Goal: Navigation & Orientation: Find specific page/section

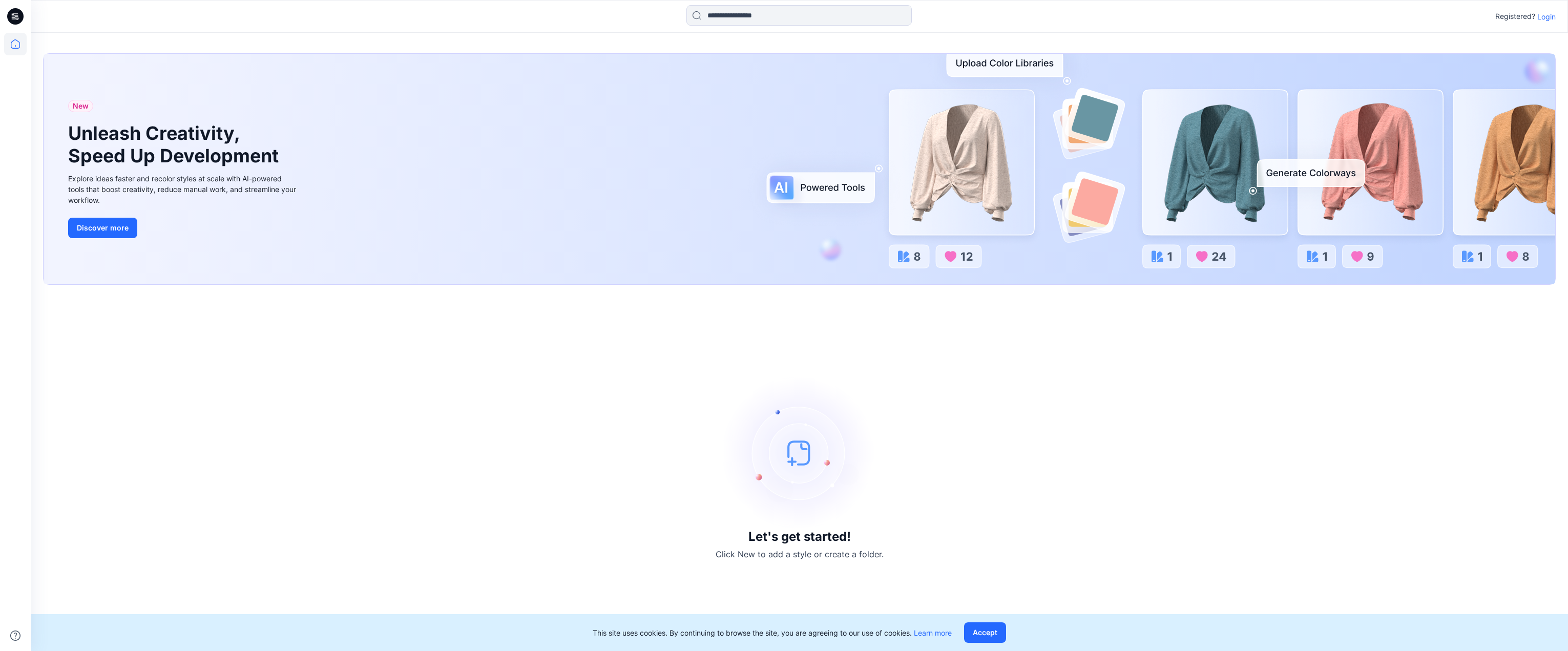
click at [1547, 15] on p "Login" at bounding box center [1546, 16] width 18 height 11
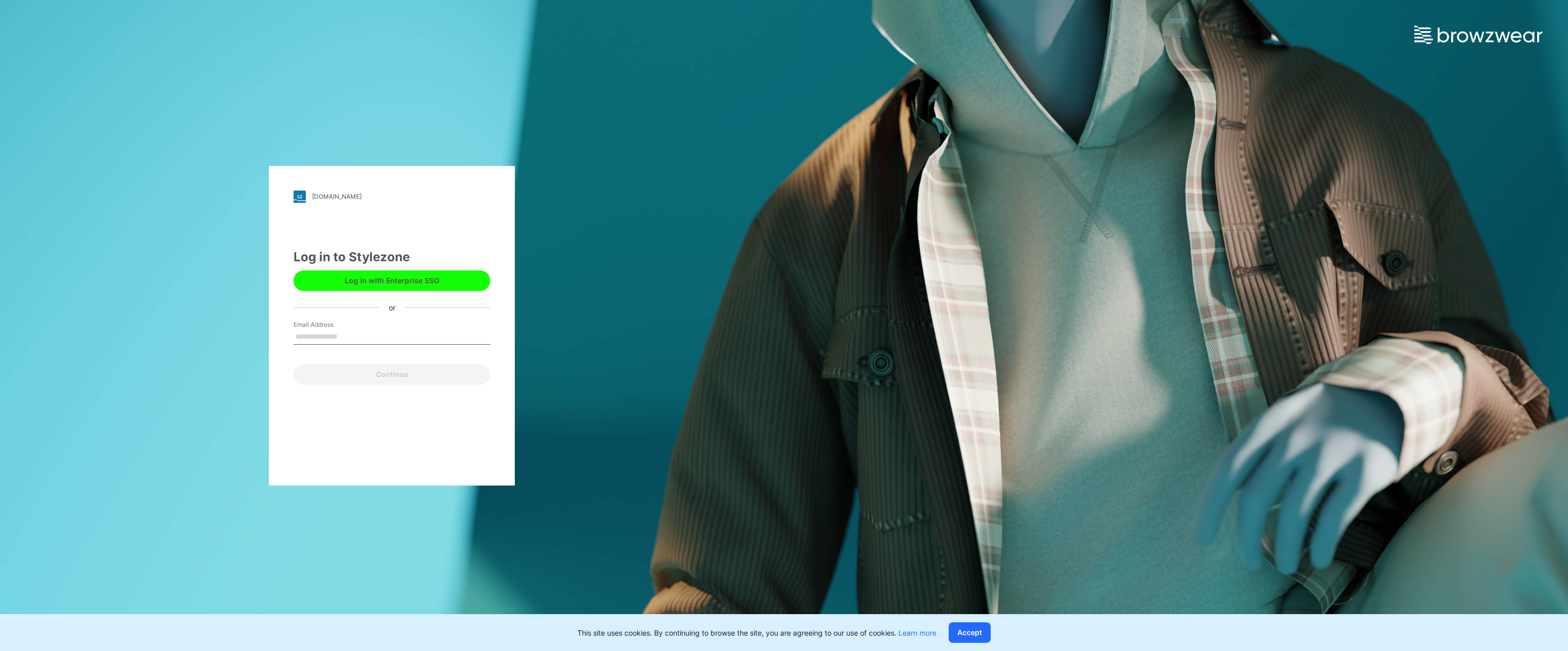
click at [372, 284] on button "Log in with Enterprise SSO" at bounding box center [392, 280] width 197 height 21
type input "**********"
click at [389, 375] on button "Continue" at bounding box center [392, 374] width 197 height 21
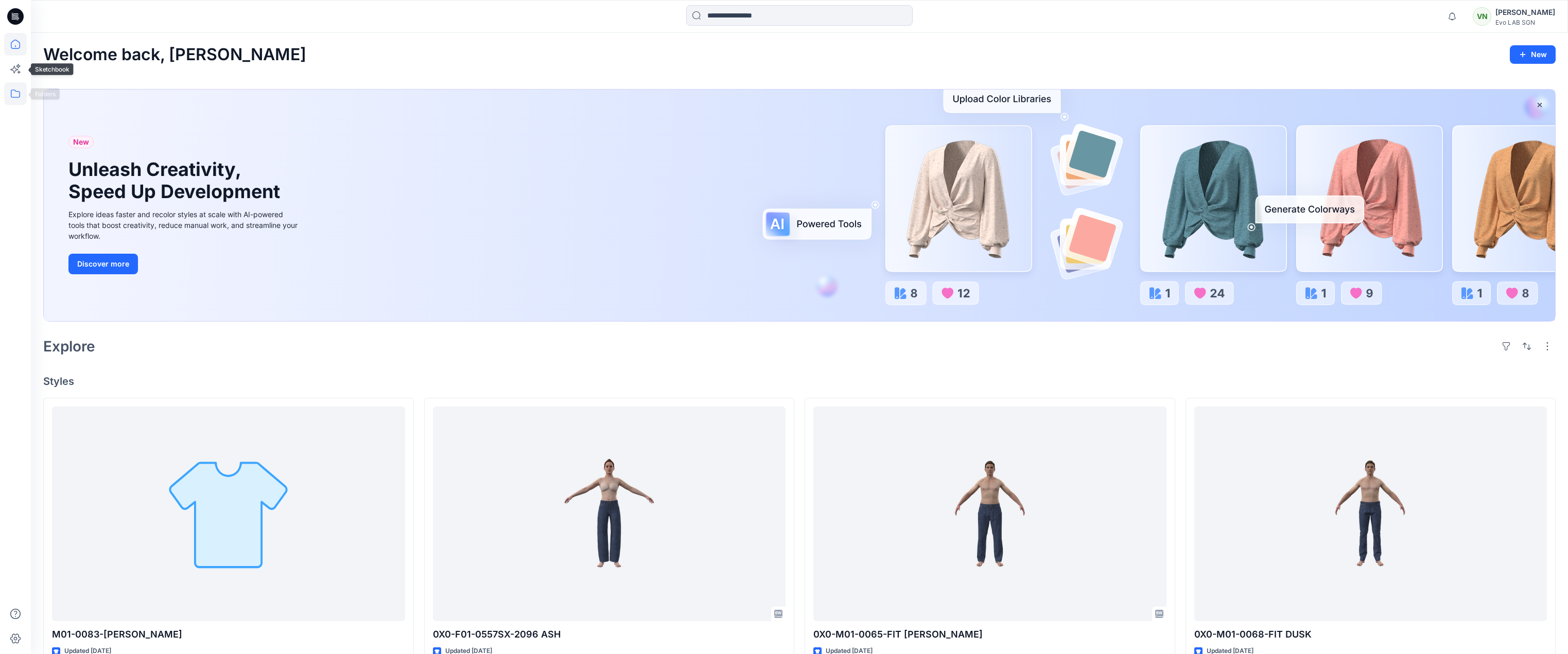
click at [14, 94] on icon at bounding box center [15, 93] width 23 height 23
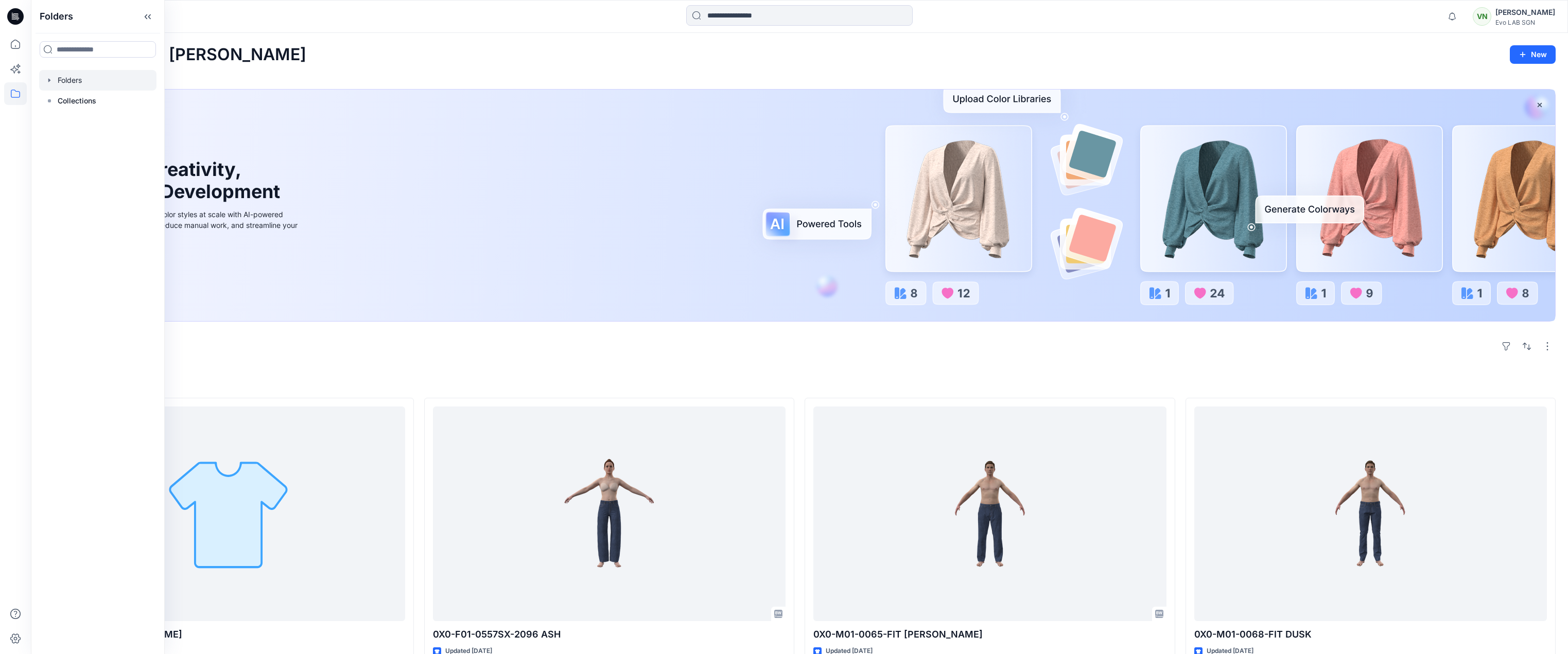
click at [89, 81] on div at bounding box center [98, 80] width 118 height 21
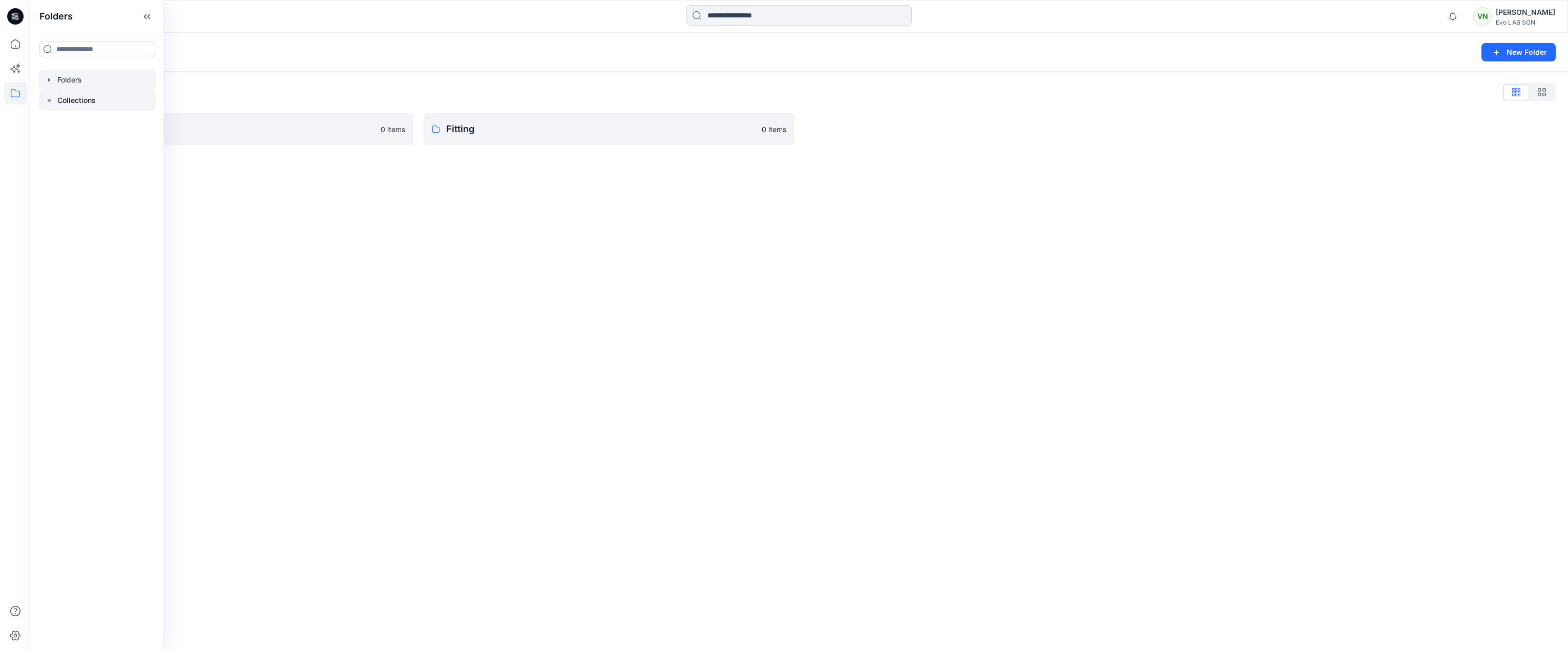
click at [103, 97] on div at bounding box center [97, 101] width 117 height 21
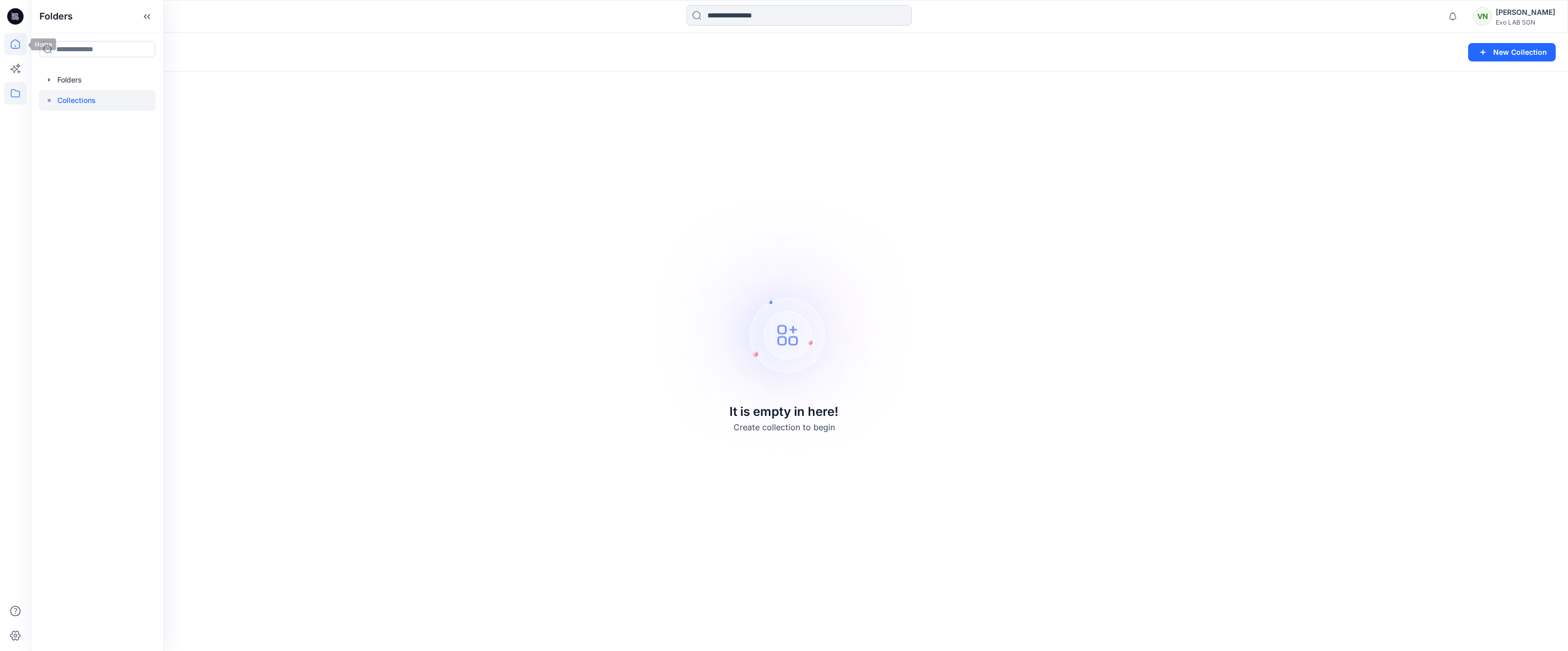
click at [15, 50] on icon at bounding box center [15, 44] width 23 height 23
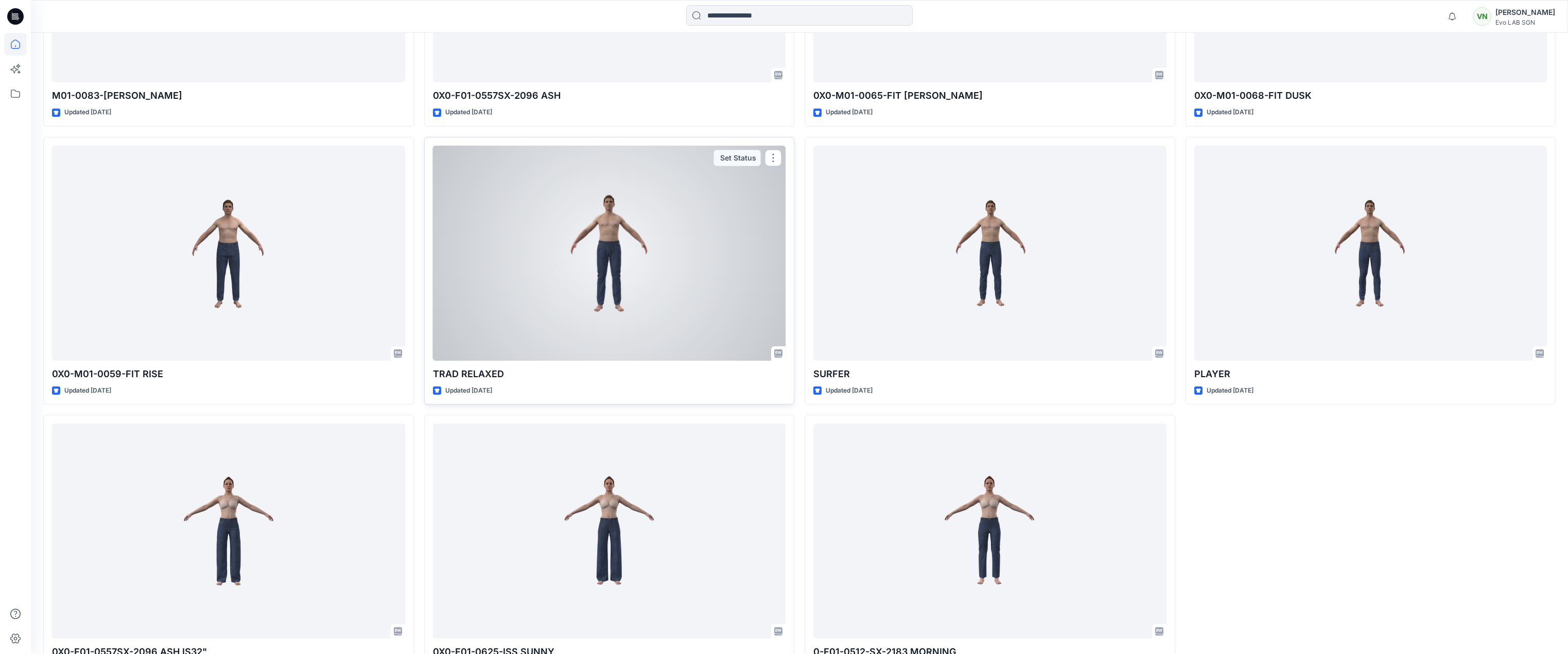
scroll to position [580, 0]
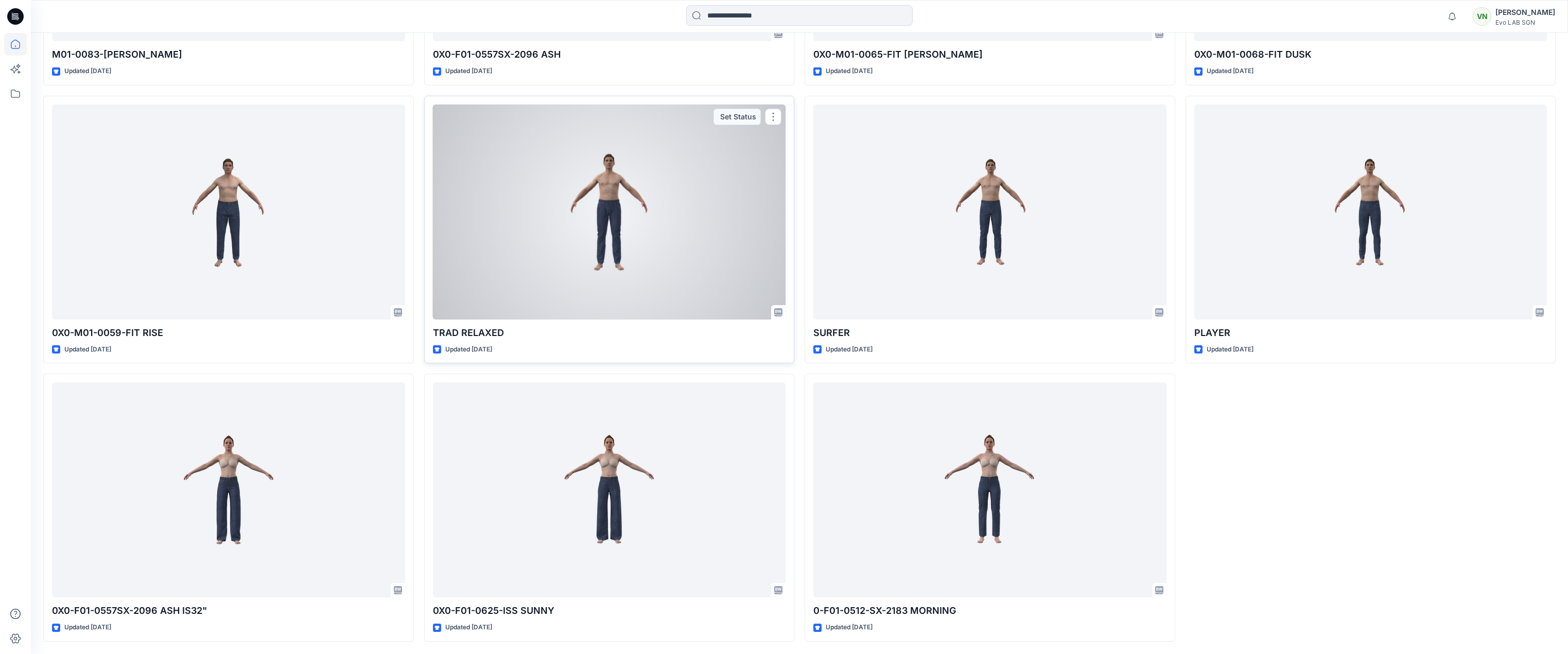
click at [630, 237] on div at bounding box center [610, 212] width 353 height 215
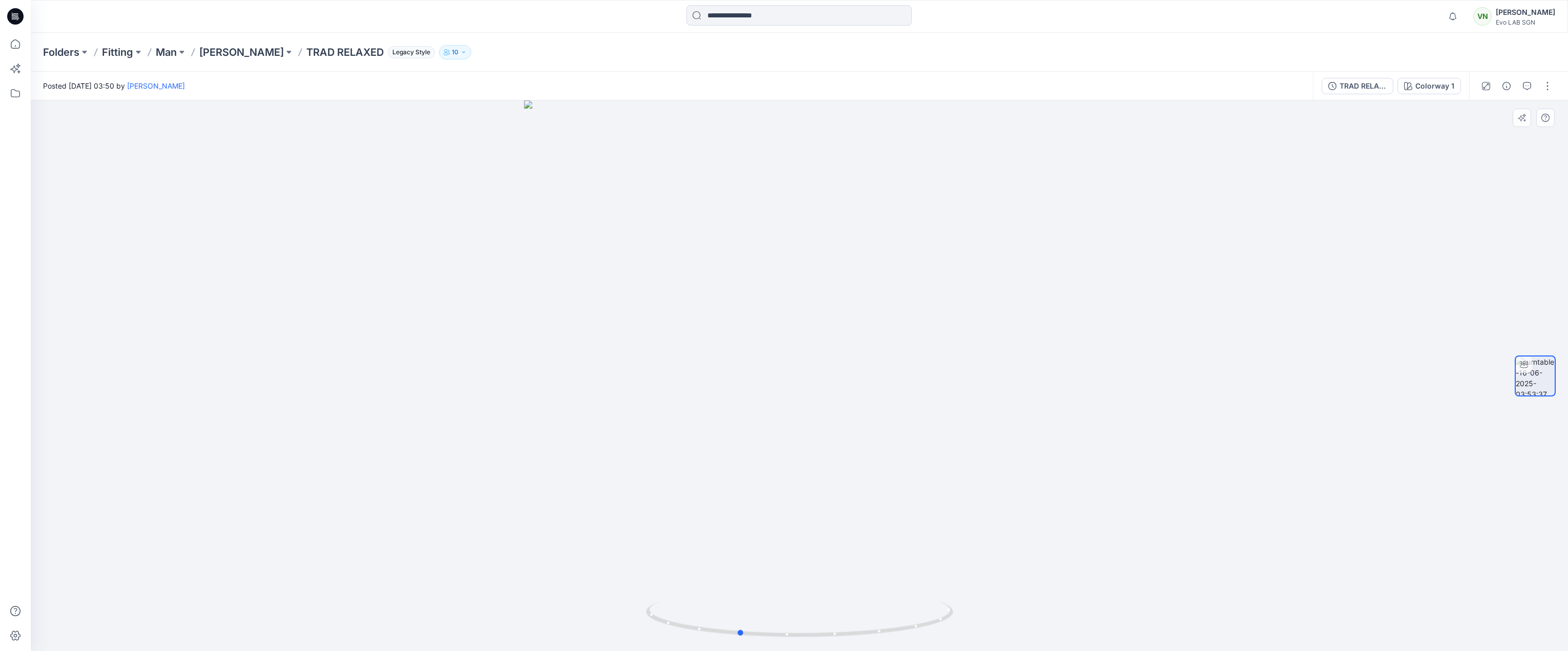
drag, startPoint x: 915, startPoint y: 407, endPoint x: 810, endPoint y: 435, distance: 108.7
click at [811, 435] on div at bounding box center [799, 375] width 1537 height 550
drag, startPoint x: 870, startPoint y: 414, endPoint x: 806, endPoint y: 430, distance: 66.0
click at [806, 430] on div at bounding box center [799, 375] width 1537 height 550
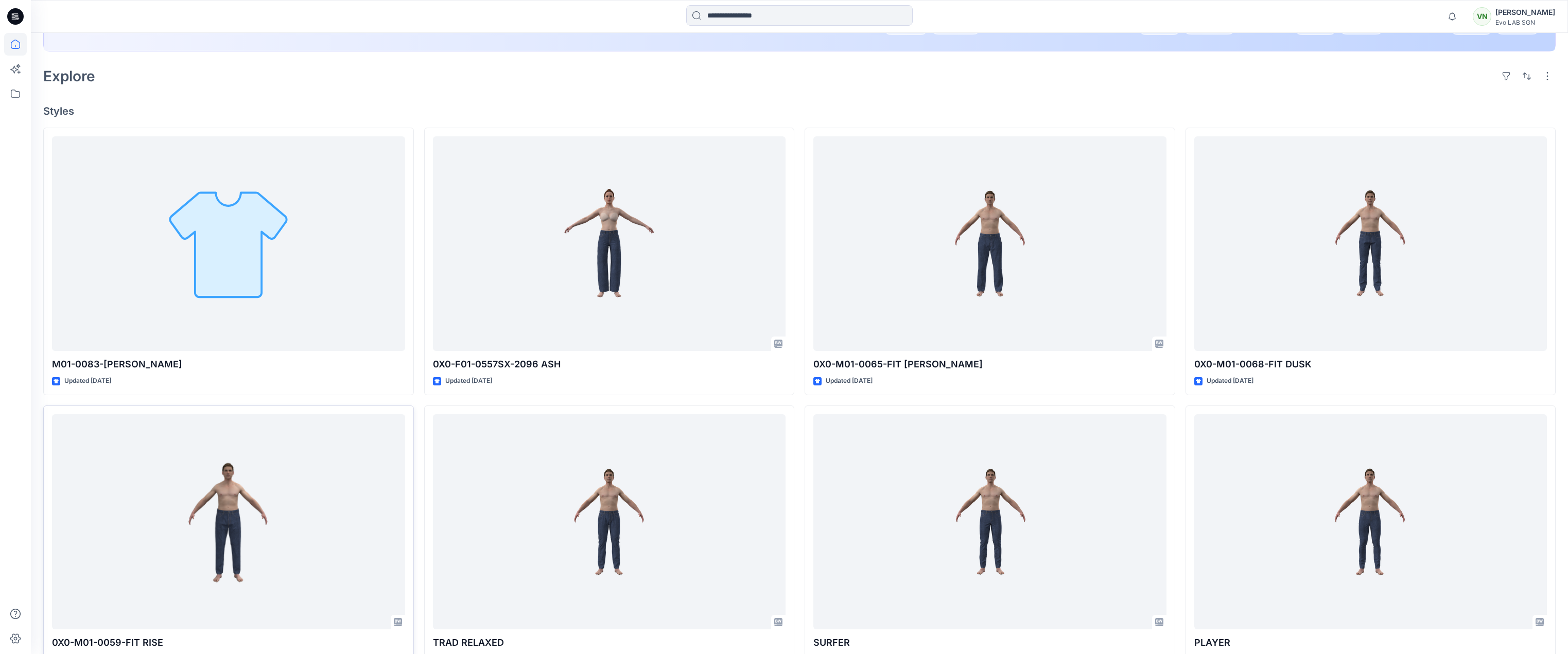
scroll to position [323, 0]
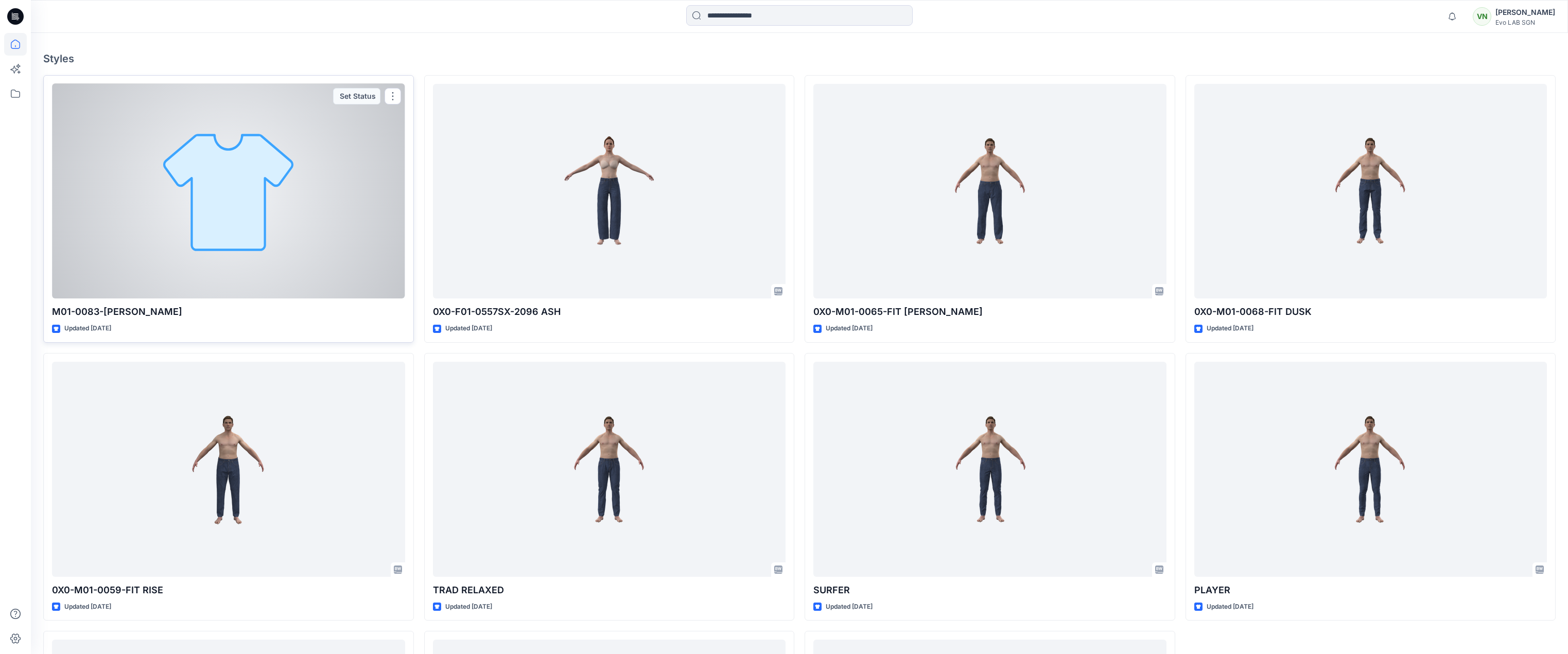
click at [307, 194] on div at bounding box center [229, 191] width 353 height 215
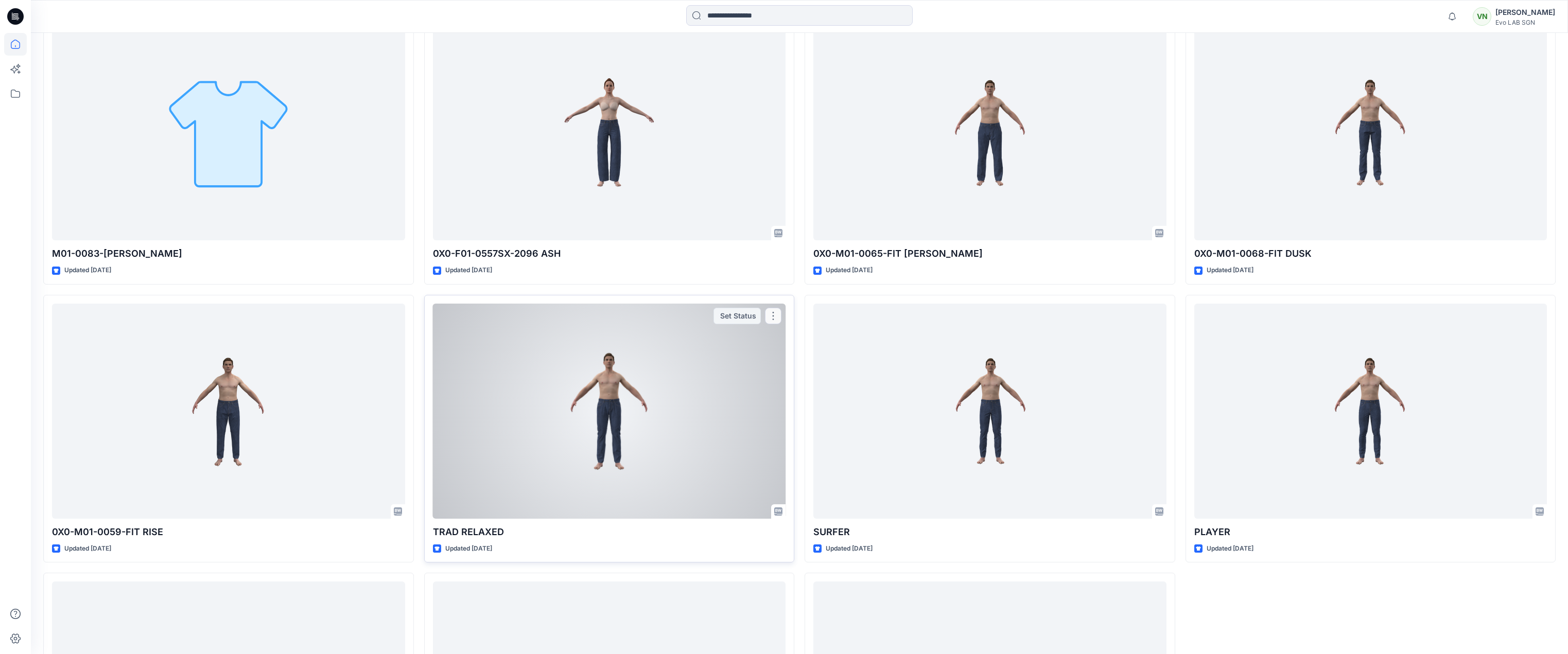
scroll to position [580, 0]
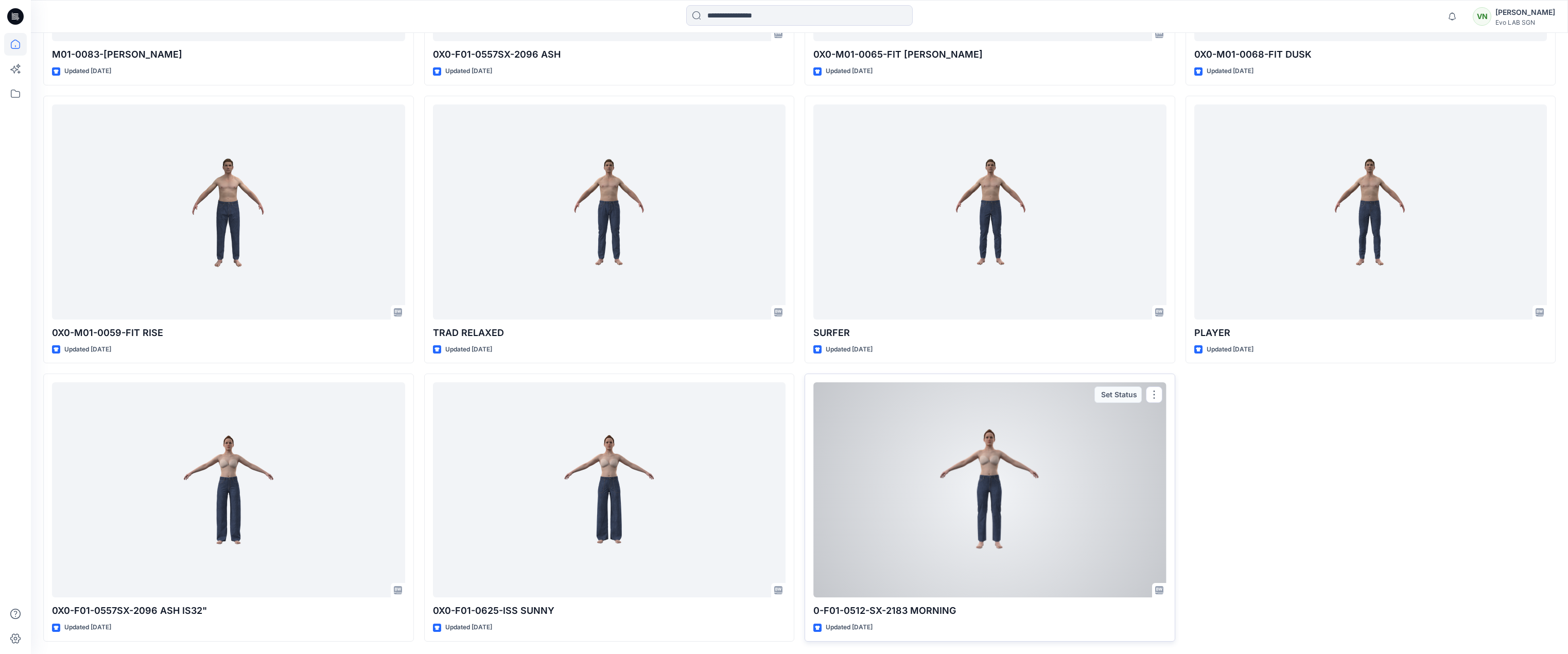
click at [1033, 449] on div at bounding box center [990, 489] width 353 height 215
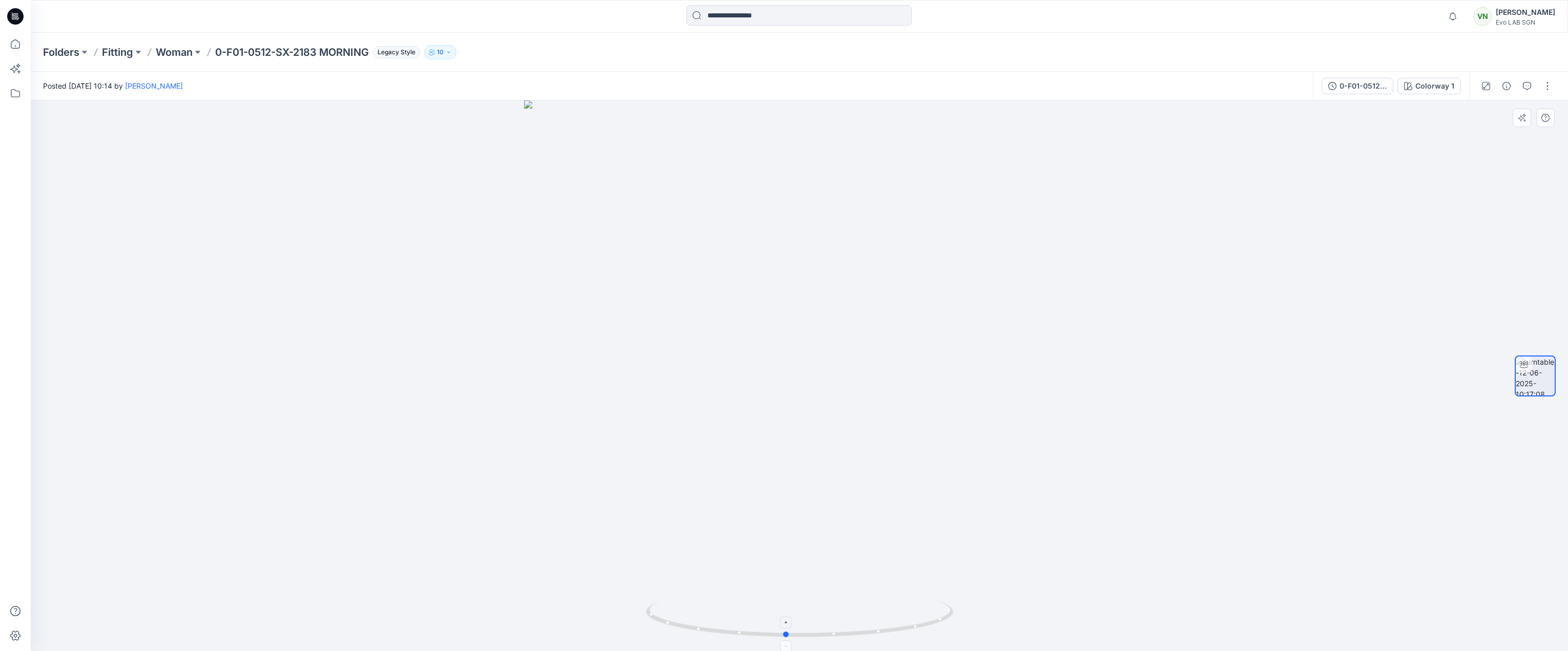
drag, startPoint x: 948, startPoint y: 633, endPoint x: 1358, endPoint y: 501, distance: 430.7
click at [937, 607] on icon at bounding box center [800, 620] width 310 height 38
click at [14, 50] on icon at bounding box center [15, 44] width 23 height 23
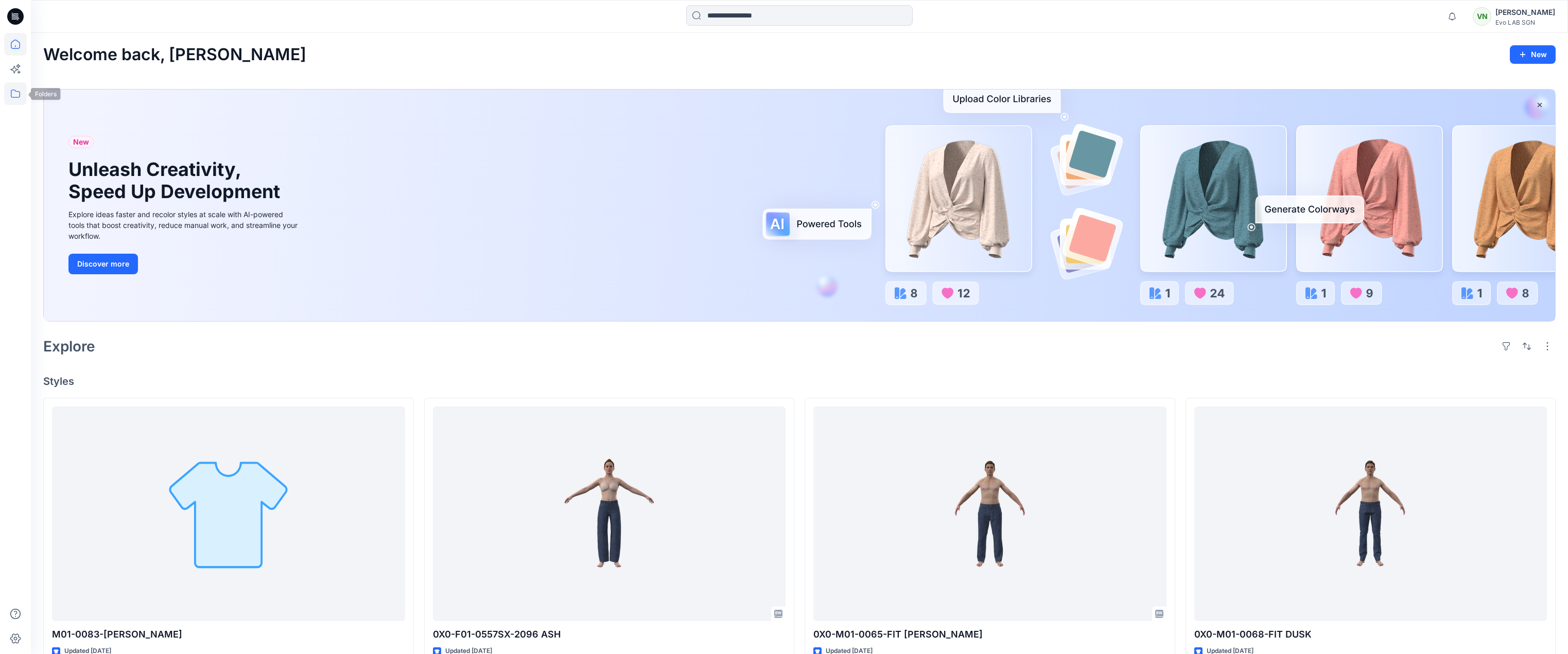
click at [6, 93] on icon at bounding box center [15, 93] width 23 height 23
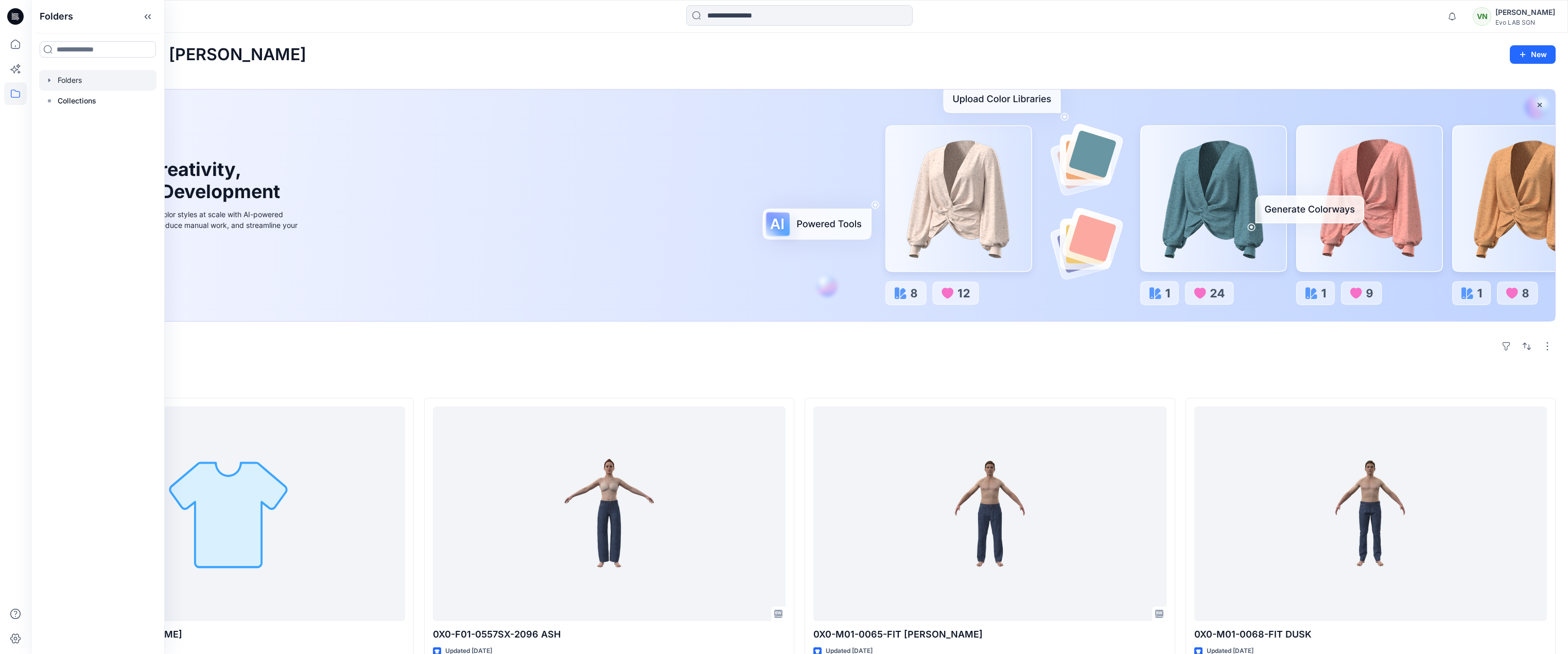
click at [65, 71] on div at bounding box center [98, 80] width 118 height 21
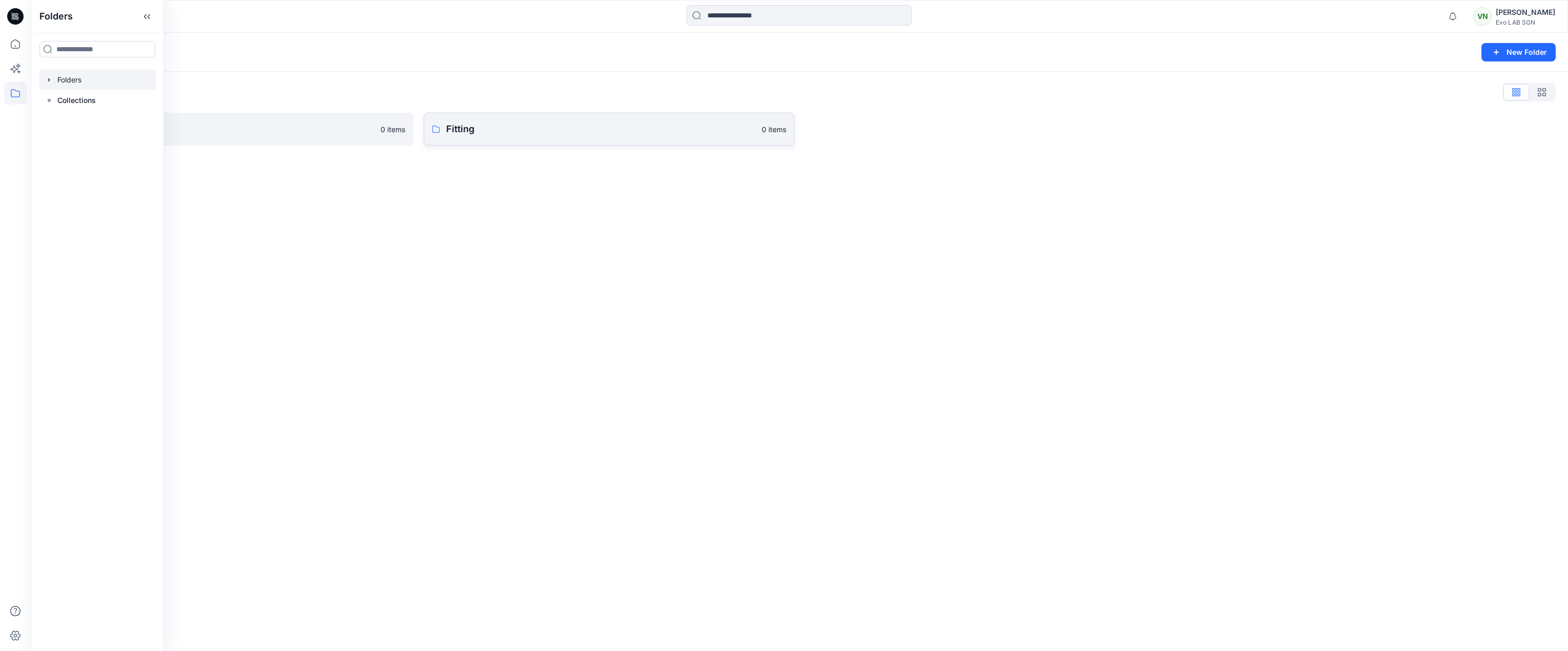
click at [562, 118] on link "Fitting 0 items" at bounding box center [608, 129] width 370 height 33
click at [16, 53] on icon at bounding box center [15, 44] width 23 height 23
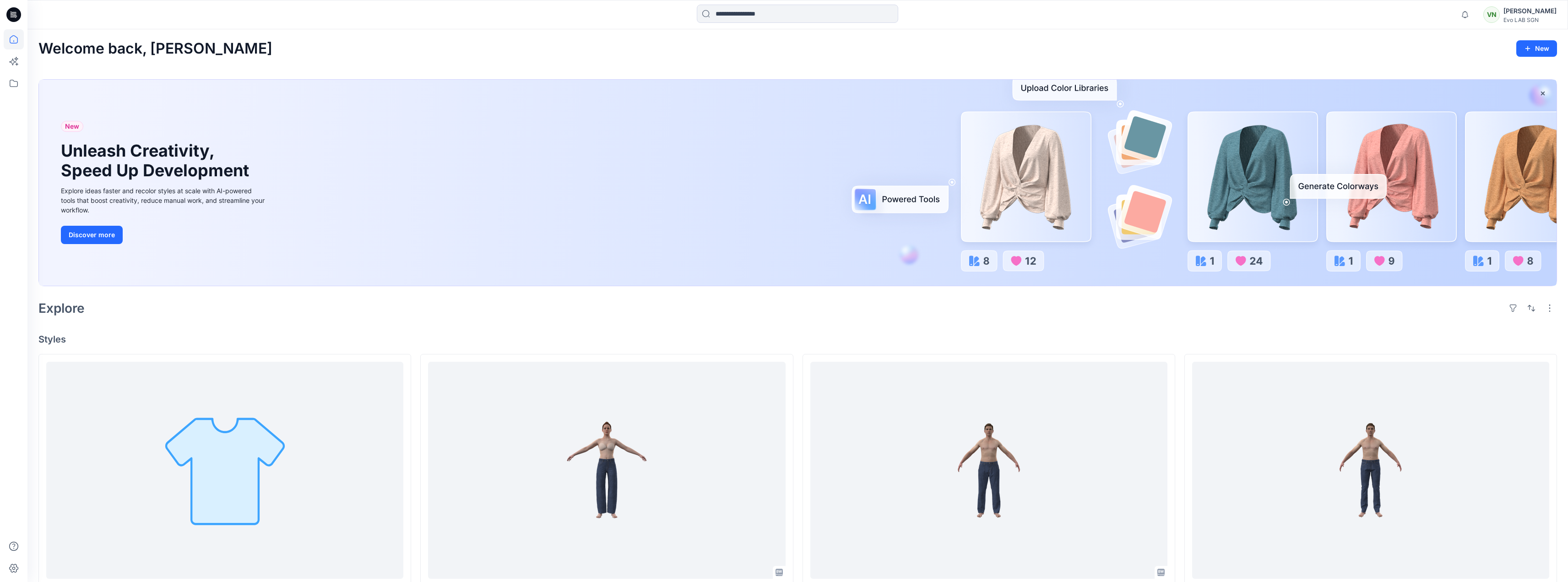
click at [1401, 21] on div "Evo LAB SGN" at bounding box center [1529, 20] width 53 height 7
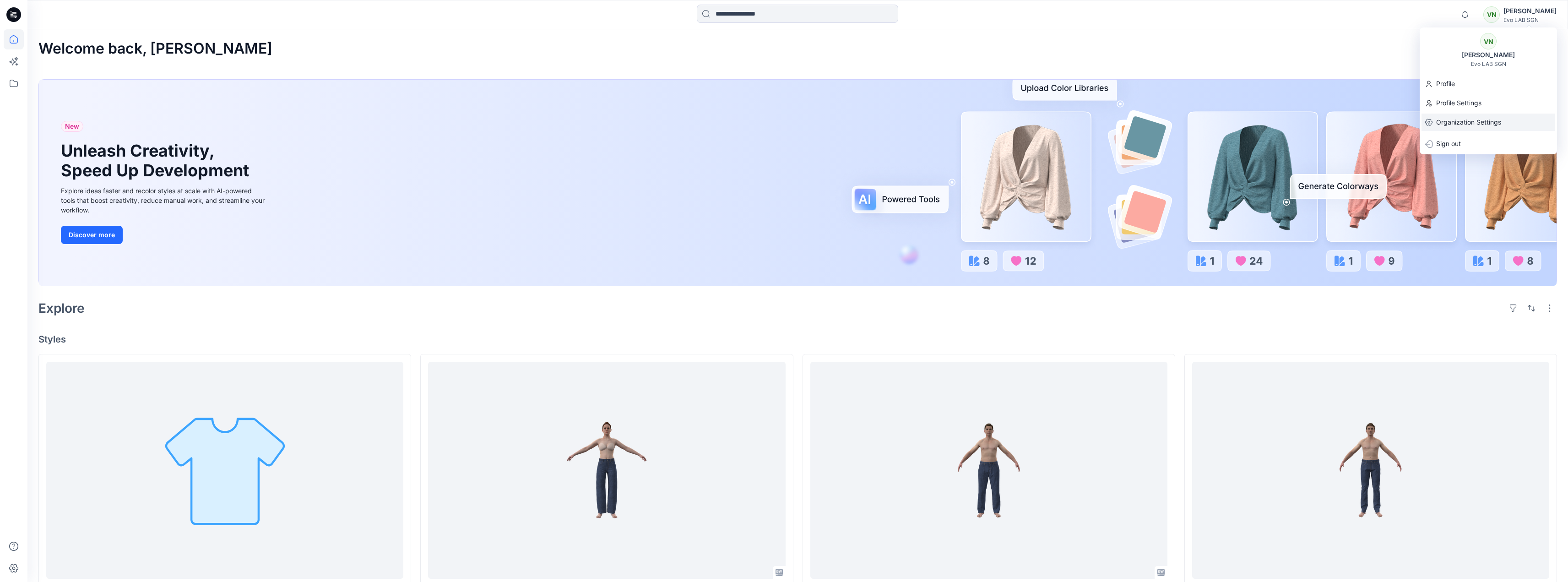
click at [1401, 119] on p "Organization Settings" at bounding box center [1468, 122] width 65 height 17
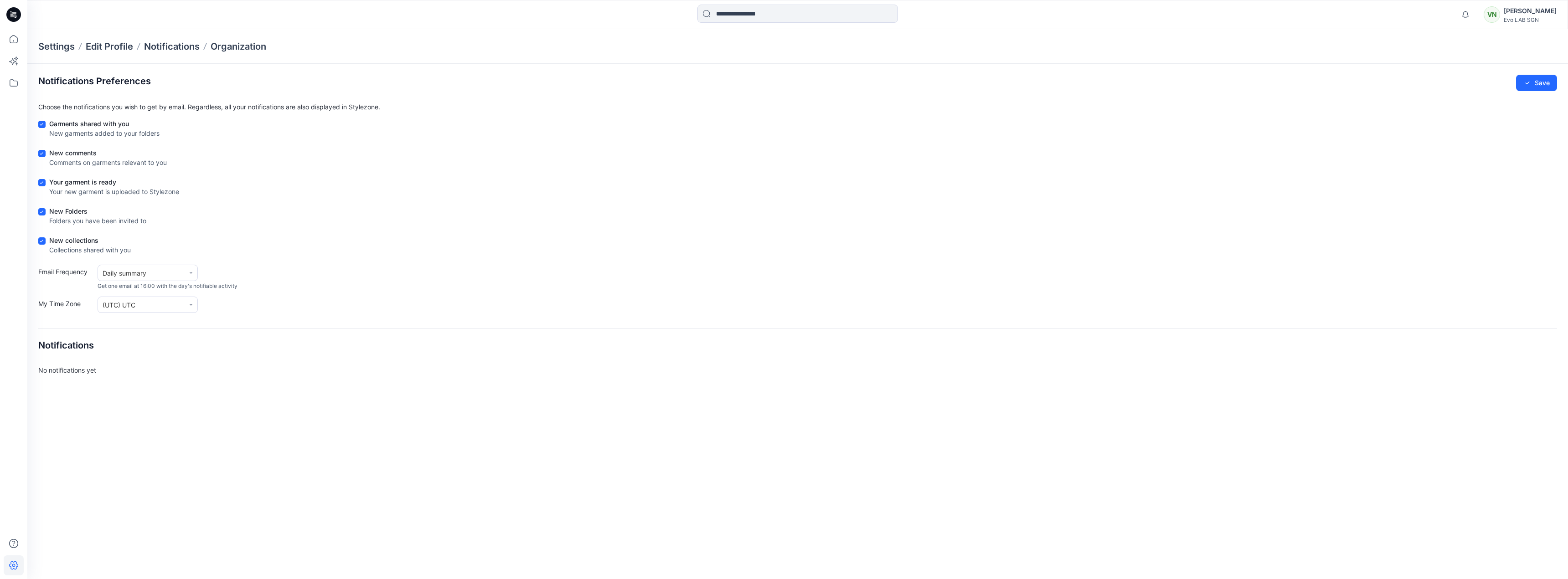
click at [1395, 16] on div "Evo LAB SGN" at bounding box center [1530, 19] width 53 height 7
click at [528, 193] on div "Your garment is ready Your new garment is uploaded to Stylezone" at bounding box center [797, 188] width 1519 height 23
click at [19, 42] on icon at bounding box center [13, 39] width 20 height 20
